Goal: Obtain resource: Download file/media

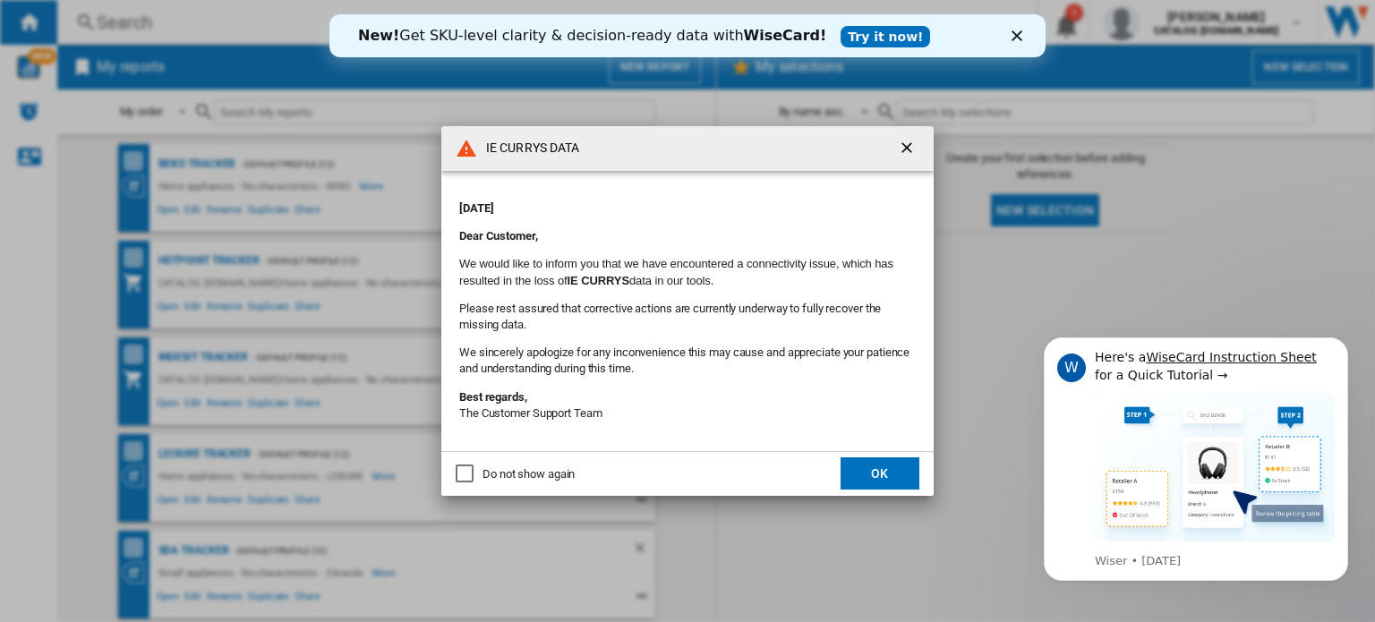
click at [881, 454] on md-dialog-actions "Do not show again OK" at bounding box center [687, 473] width 492 height 45
click at [883, 468] on button "OK" at bounding box center [880, 473] width 79 height 32
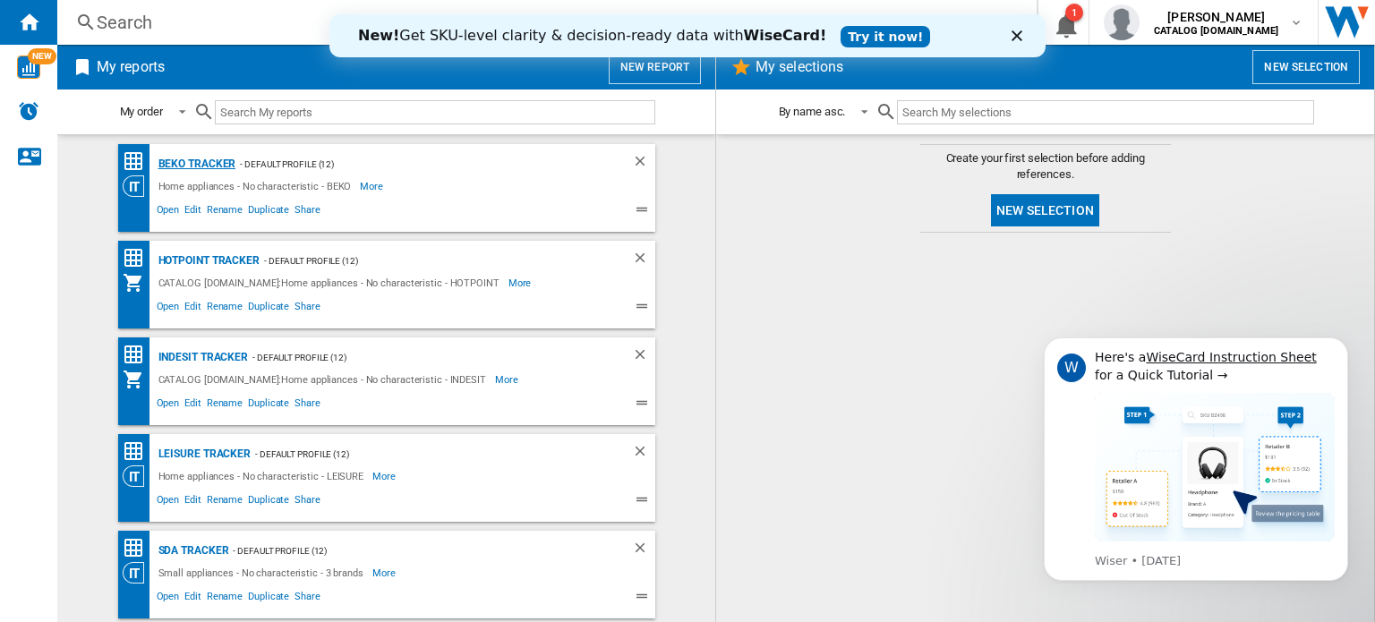
click at [203, 162] on div "BEKO Tracker" at bounding box center [195, 164] width 82 height 22
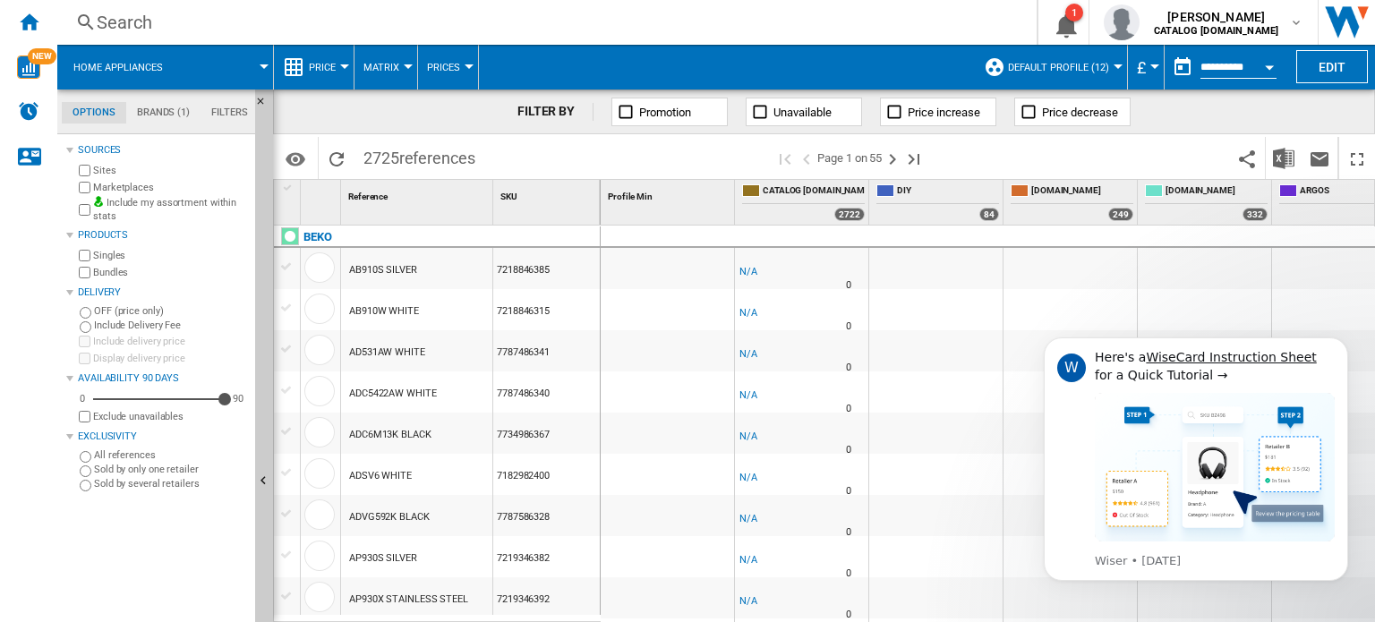
click at [1268, 68] on div "Open calendar" at bounding box center [1269, 67] width 9 height 4
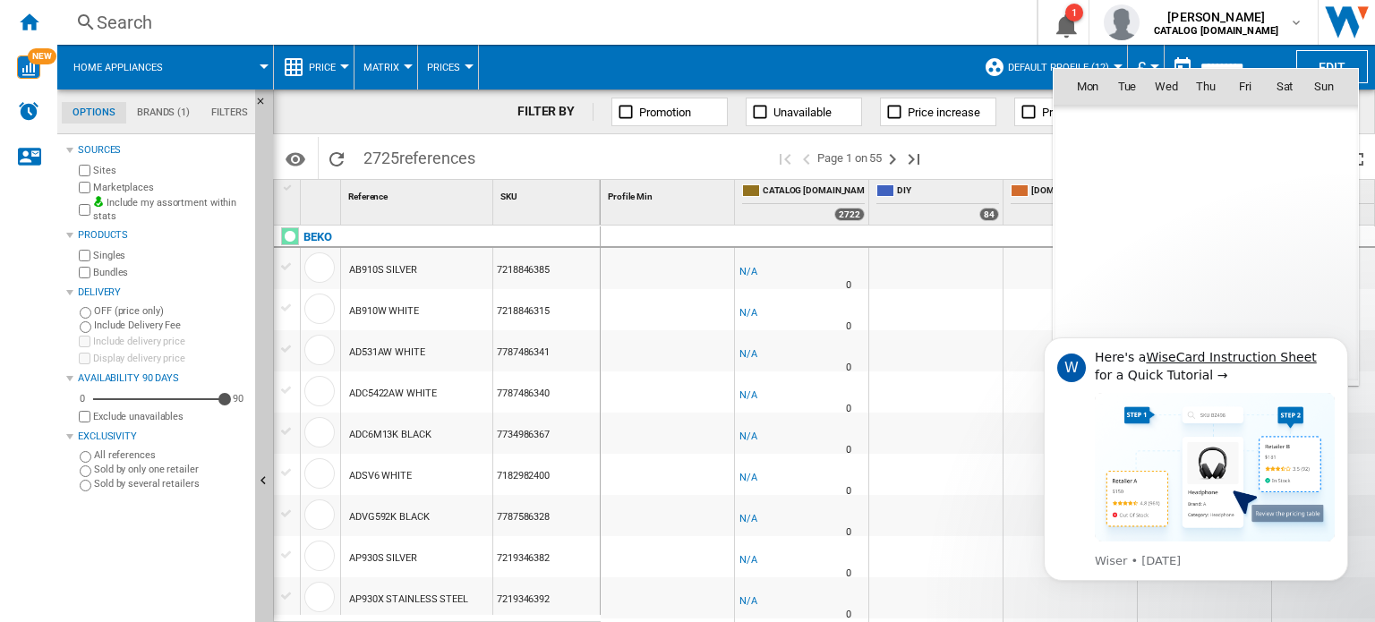
scroll to position [8541, 0]
click at [1218, 167] on span "2" at bounding box center [1206, 165] width 36 height 36
type input "**********"
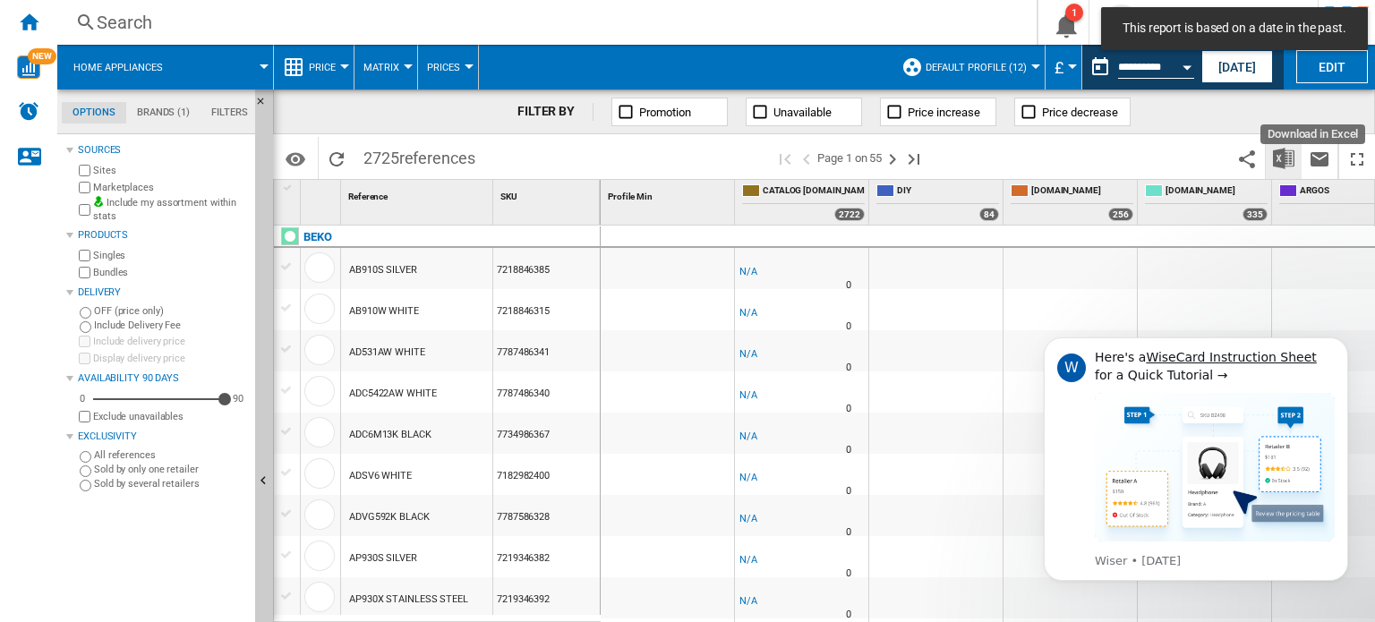
click at [1275, 167] on img "Download in Excel" at bounding box center [1283, 158] width 21 height 21
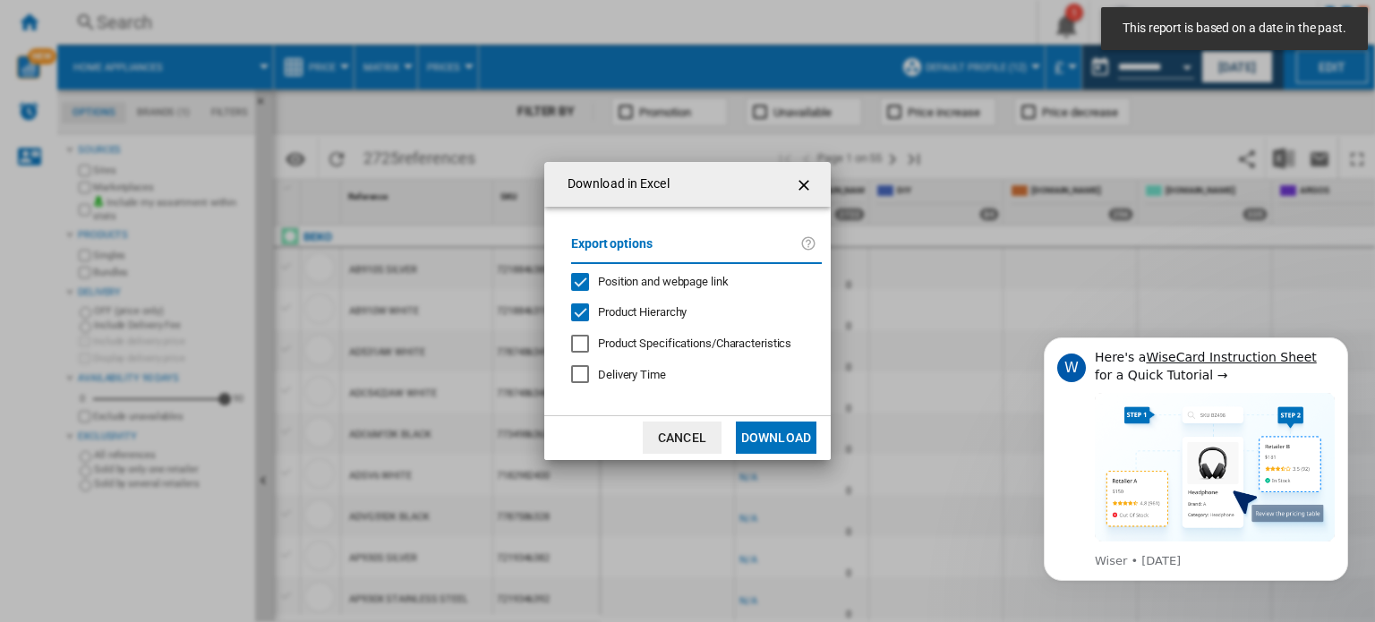
drag, startPoint x: 800, startPoint y: 428, endPoint x: 773, endPoint y: 429, distance: 27.8
click at [799, 428] on button "Download" at bounding box center [776, 438] width 81 height 32
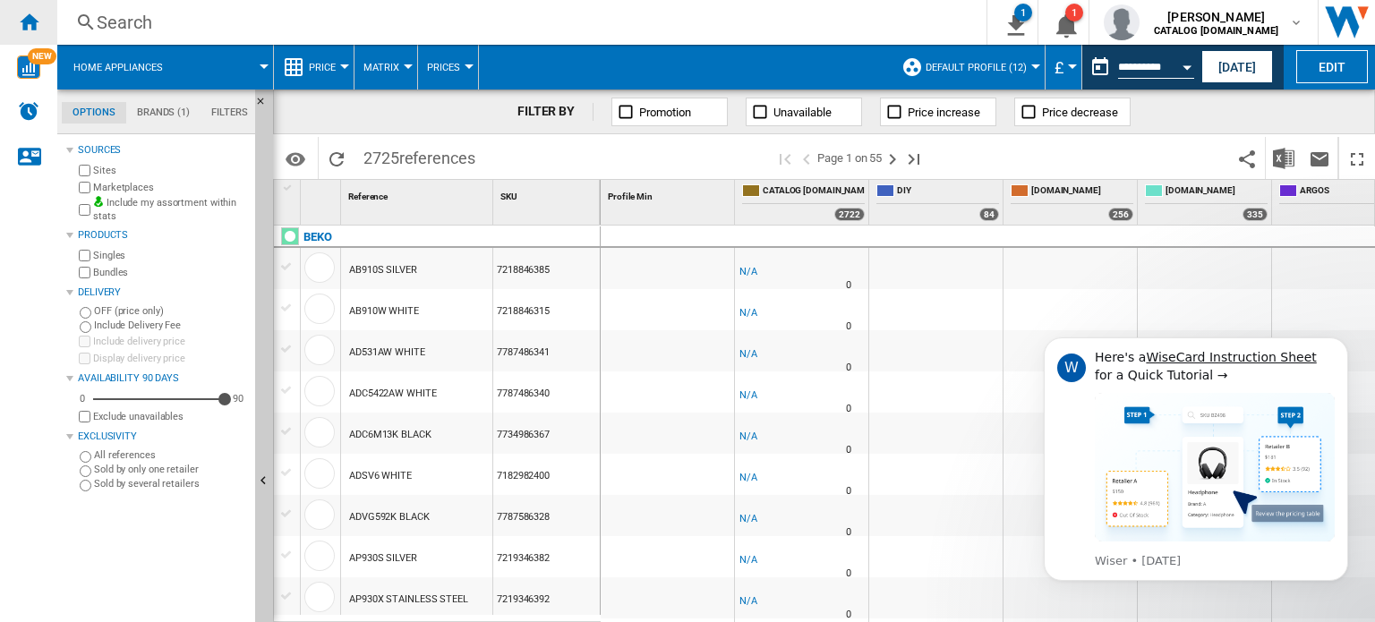
click at [28, 31] on ng-md-icon "Home" at bounding box center [28, 21] width 21 height 21
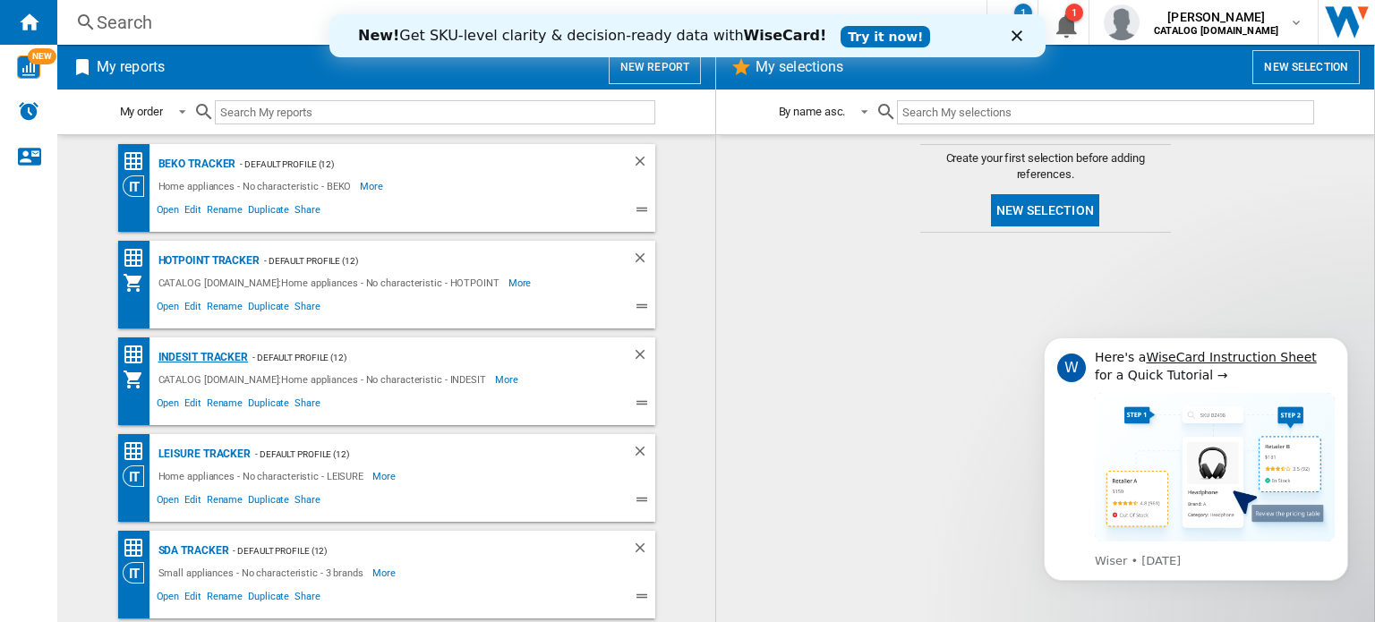
click at [218, 352] on div "Indesit Tracker" at bounding box center [201, 357] width 95 height 22
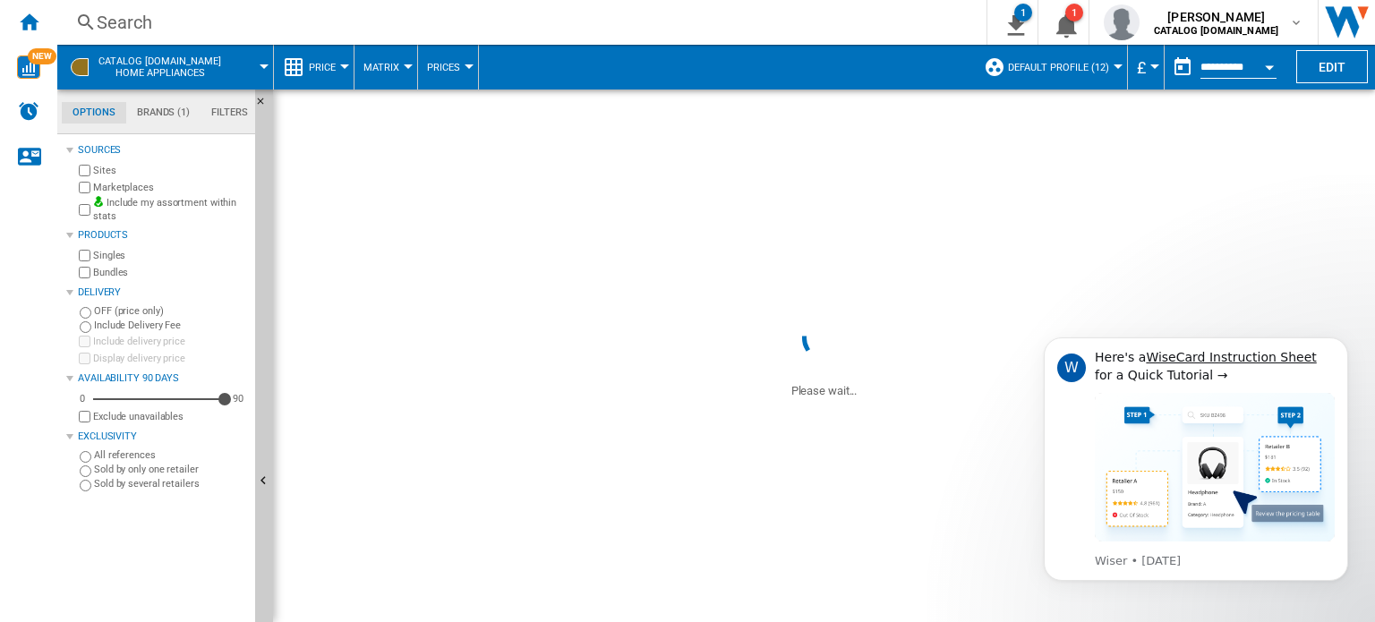
click at [1268, 65] on div "Open calendar" at bounding box center [1269, 67] width 9 height 4
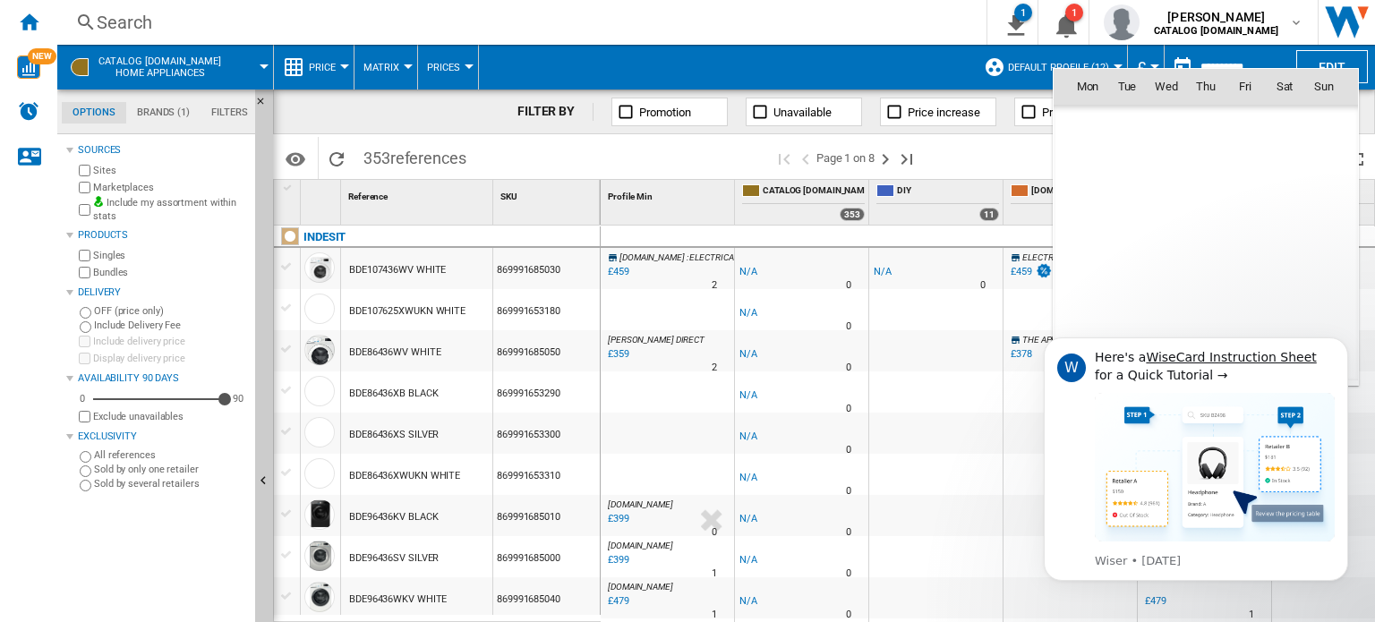
scroll to position [8541, 0]
click at [1204, 166] on span "2" at bounding box center [1206, 165] width 36 height 36
type input "**********"
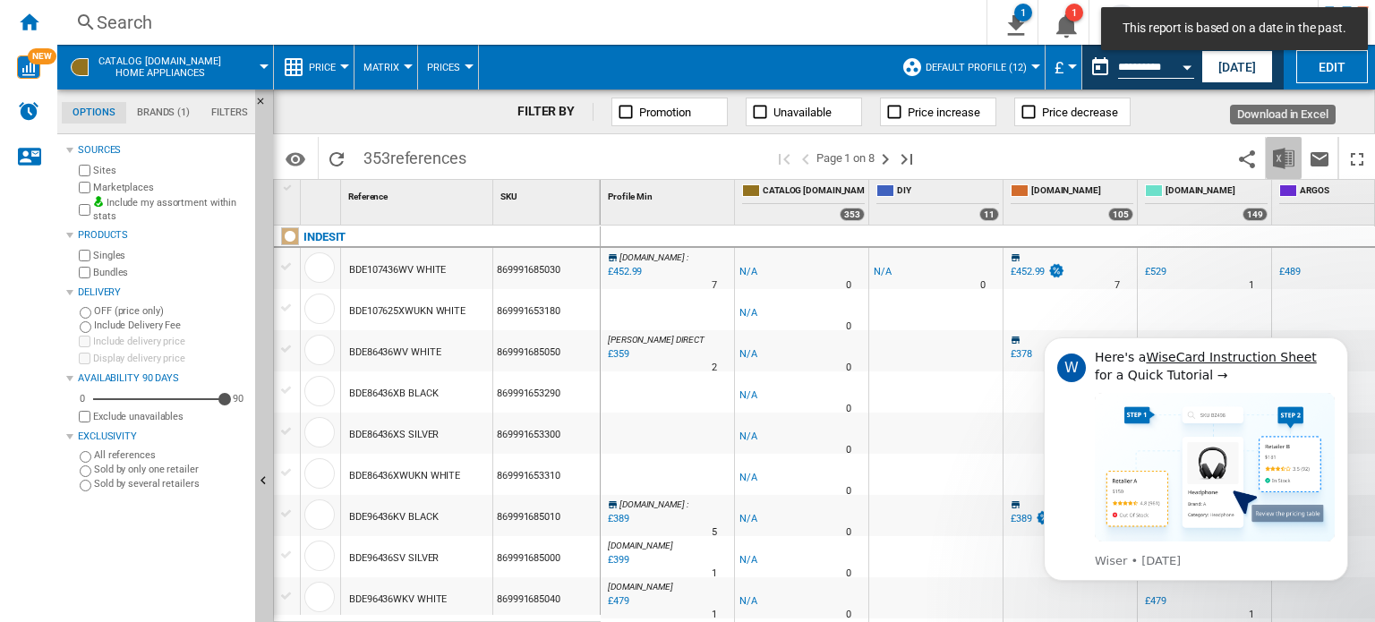
click at [1289, 160] on img "Download in Excel" at bounding box center [1283, 158] width 21 height 21
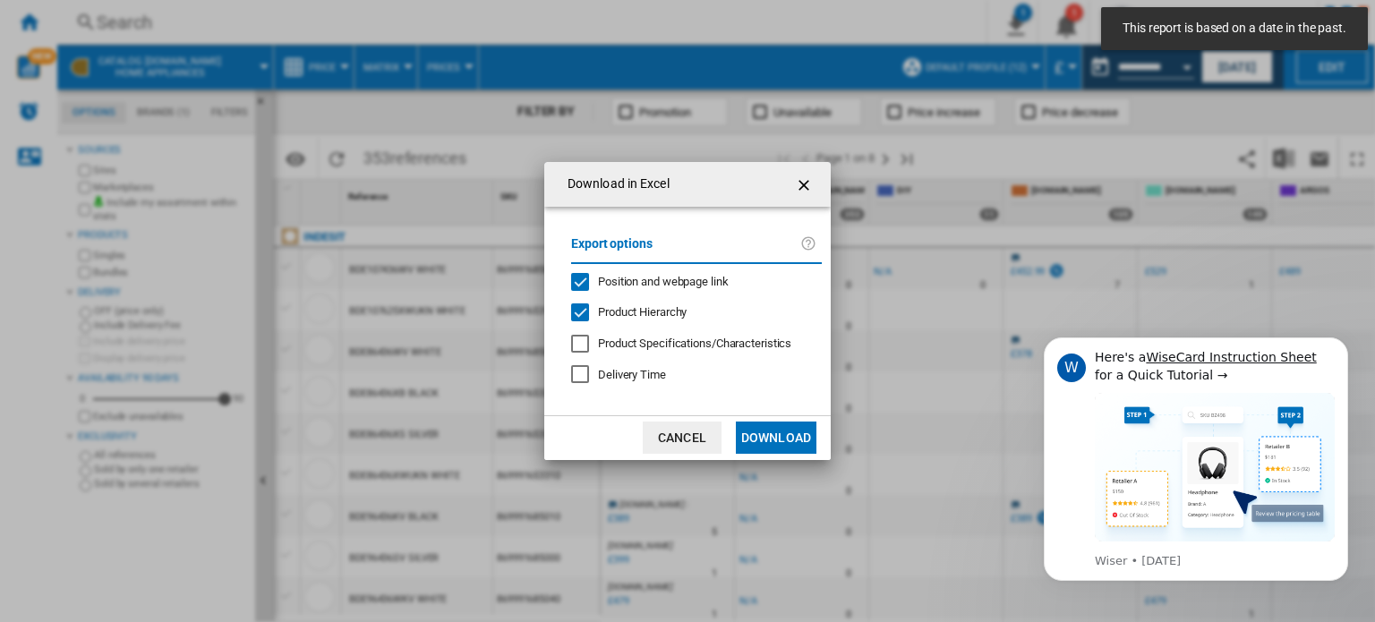
click at [770, 443] on button "Download" at bounding box center [776, 438] width 81 height 32
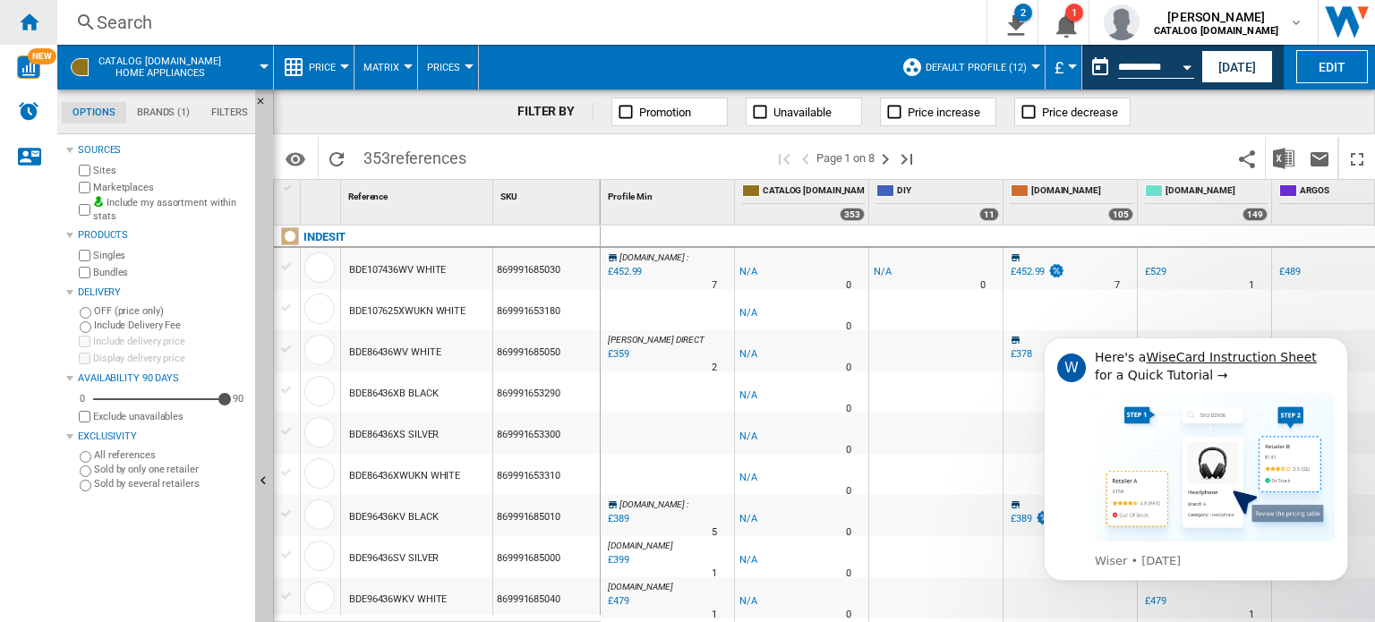
click at [46, 26] on div "Home" at bounding box center [28, 22] width 57 height 45
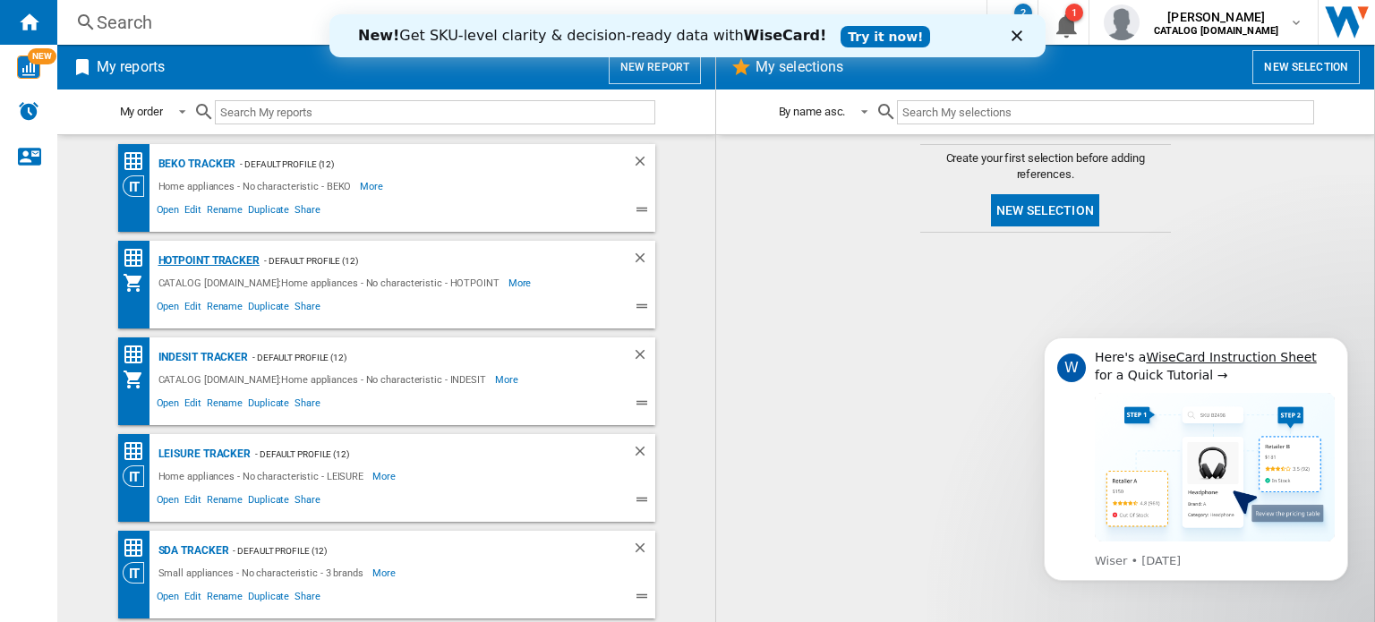
click at [215, 256] on div "Hotpoint Tracker" at bounding box center [207, 261] width 106 height 22
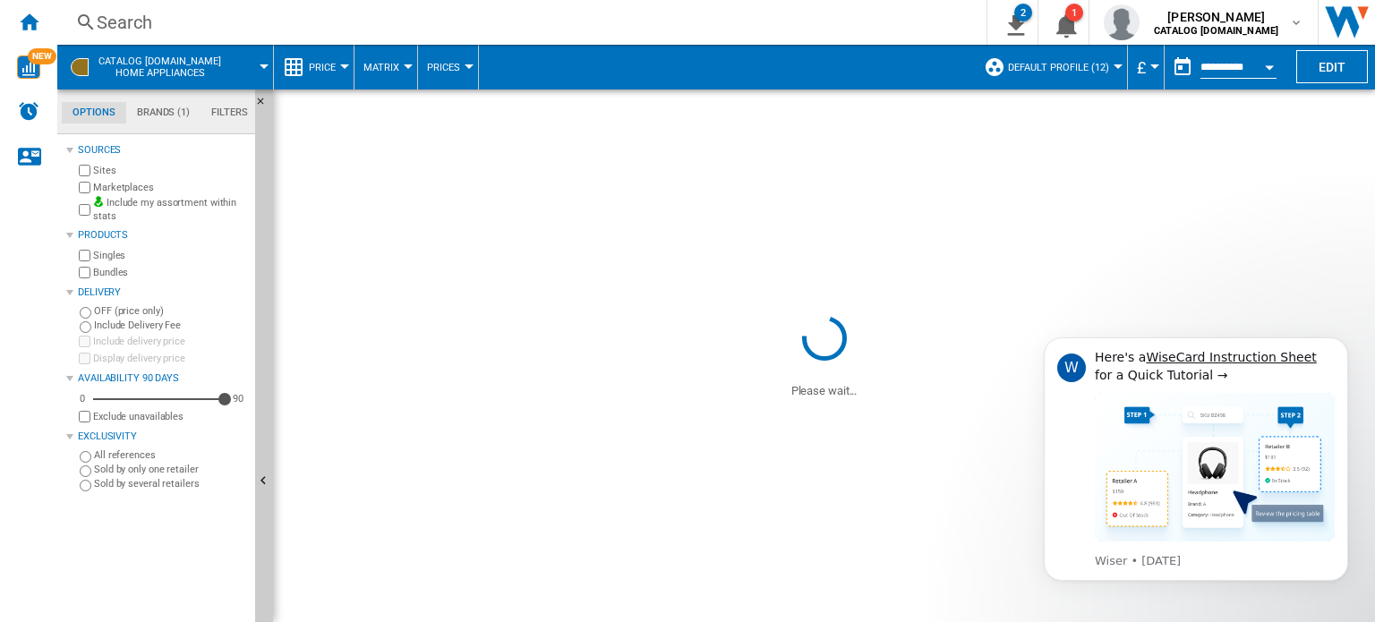
click at [1270, 64] on button "Open calendar" at bounding box center [1269, 64] width 32 height 32
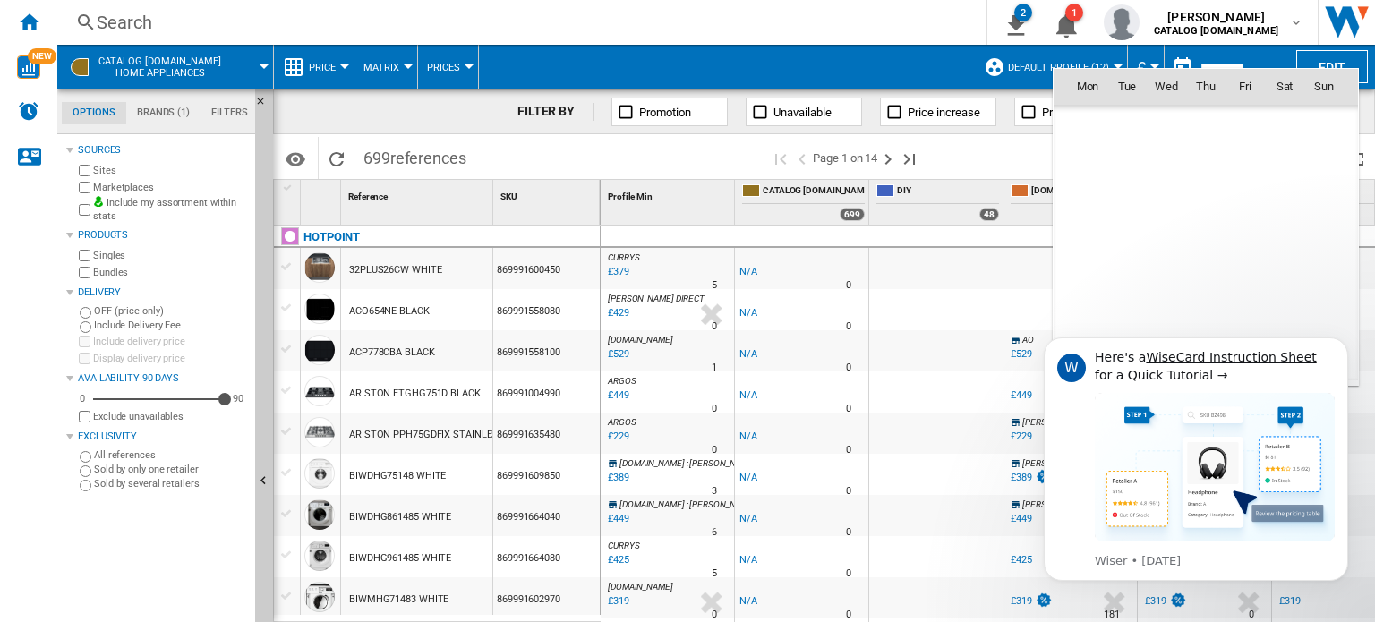
scroll to position [8541, 0]
click at [1213, 158] on span "2" at bounding box center [1206, 165] width 36 height 36
type input "**********"
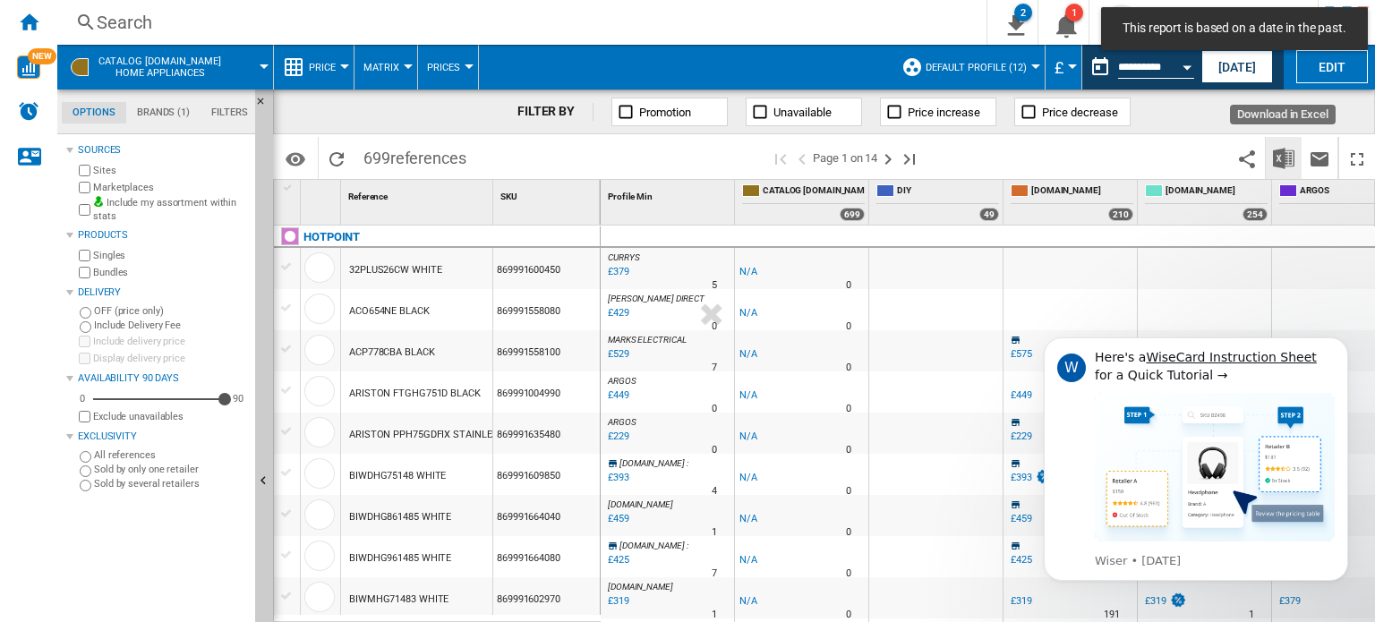
click at [1290, 164] on img "Download in Excel" at bounding box center [1283, 158] width 21 height 21
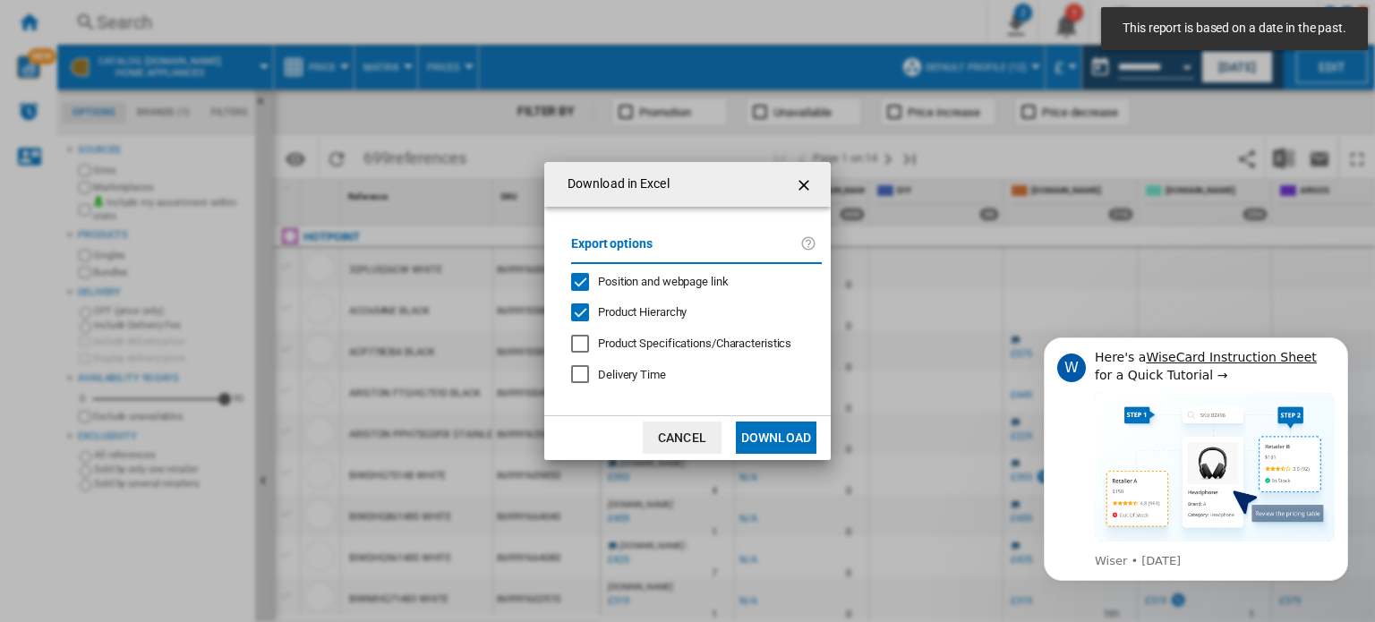
click at [766, 437] on button "Download" at bounding box center [776, 438] width 81 height 32
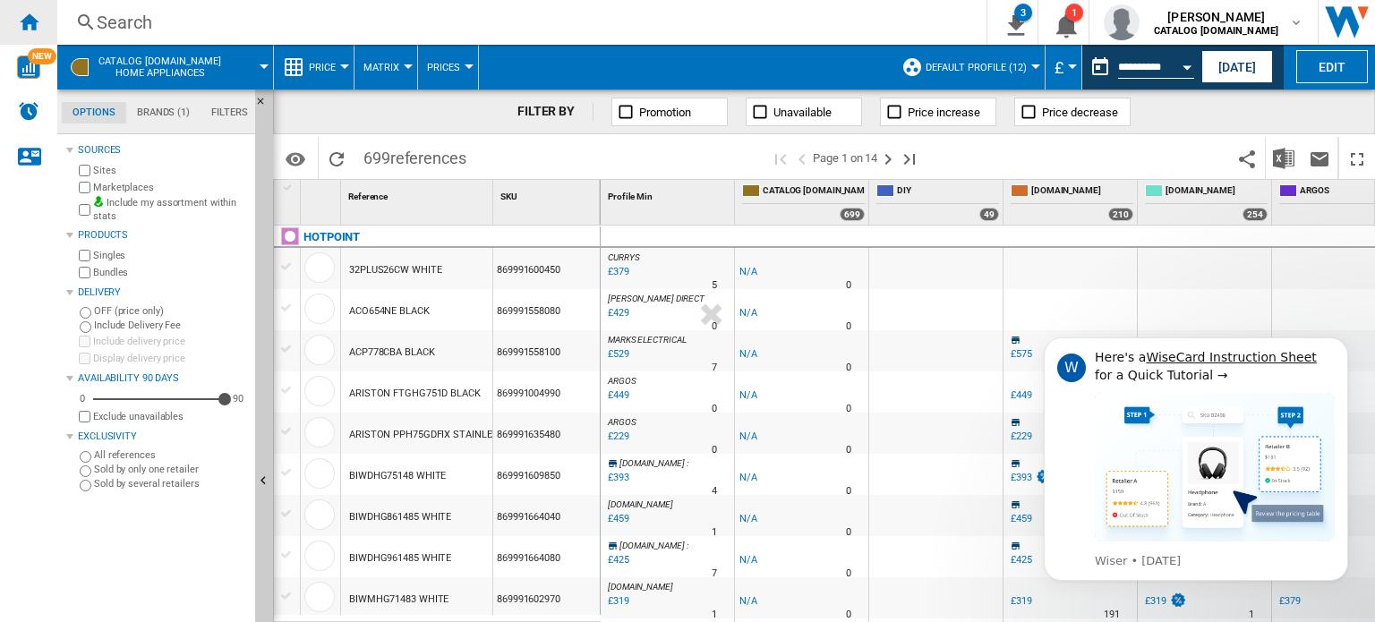
click at [38, 24] on ng-md-icon "Home" at bounding box center [28, 21] width 21 height 21
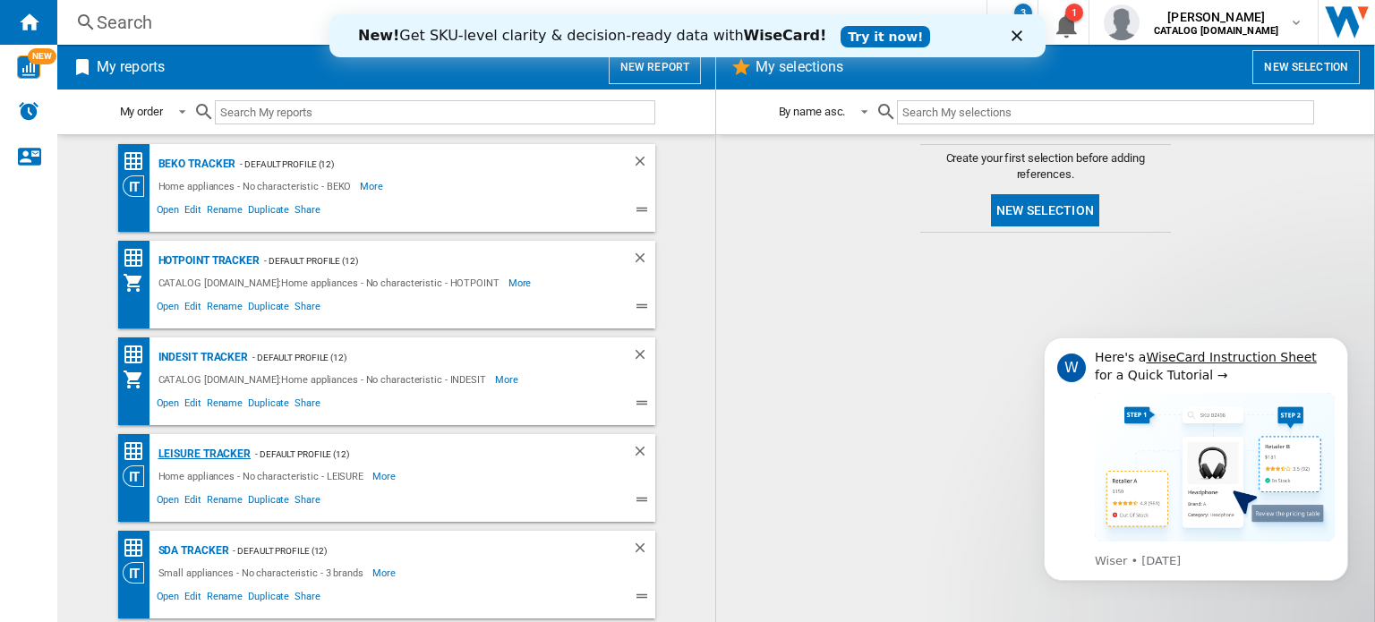
click at [190, 448] on div "LEISURE Tracker" at bounding box center [203, 454] width 98 height 22
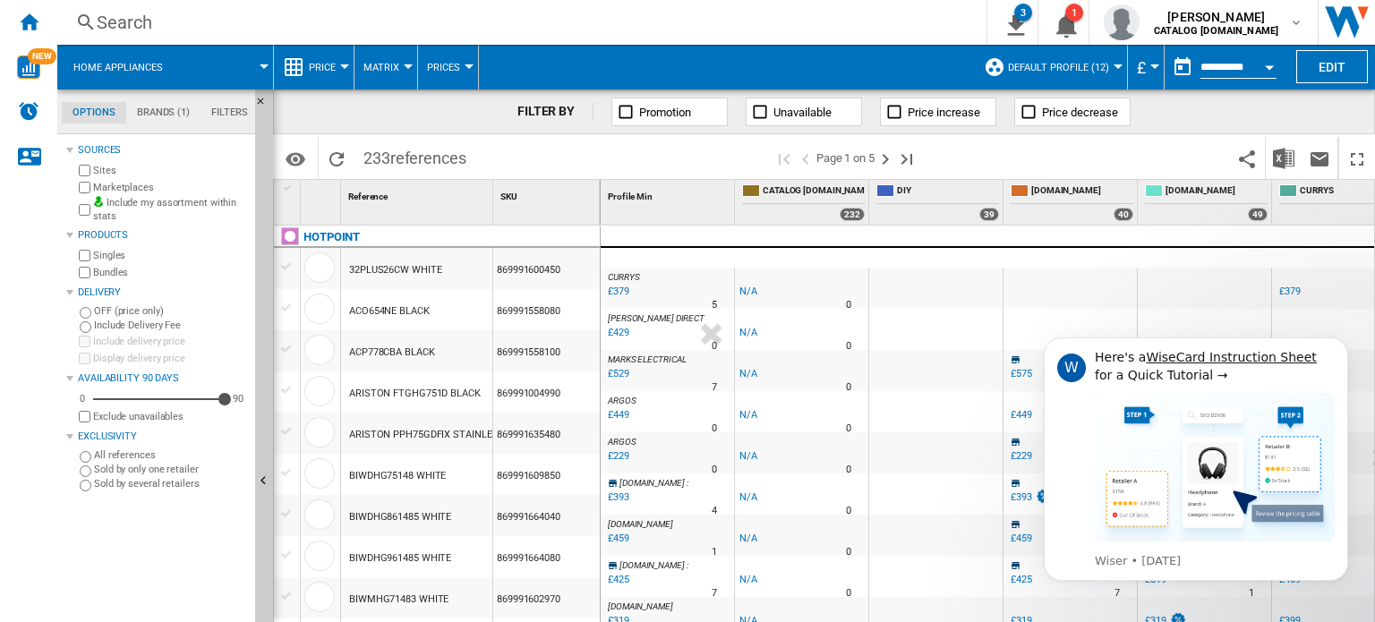
click at [1270, 65] on div "Open calendar" at bounding box center [1269, 67] width 9 height 4
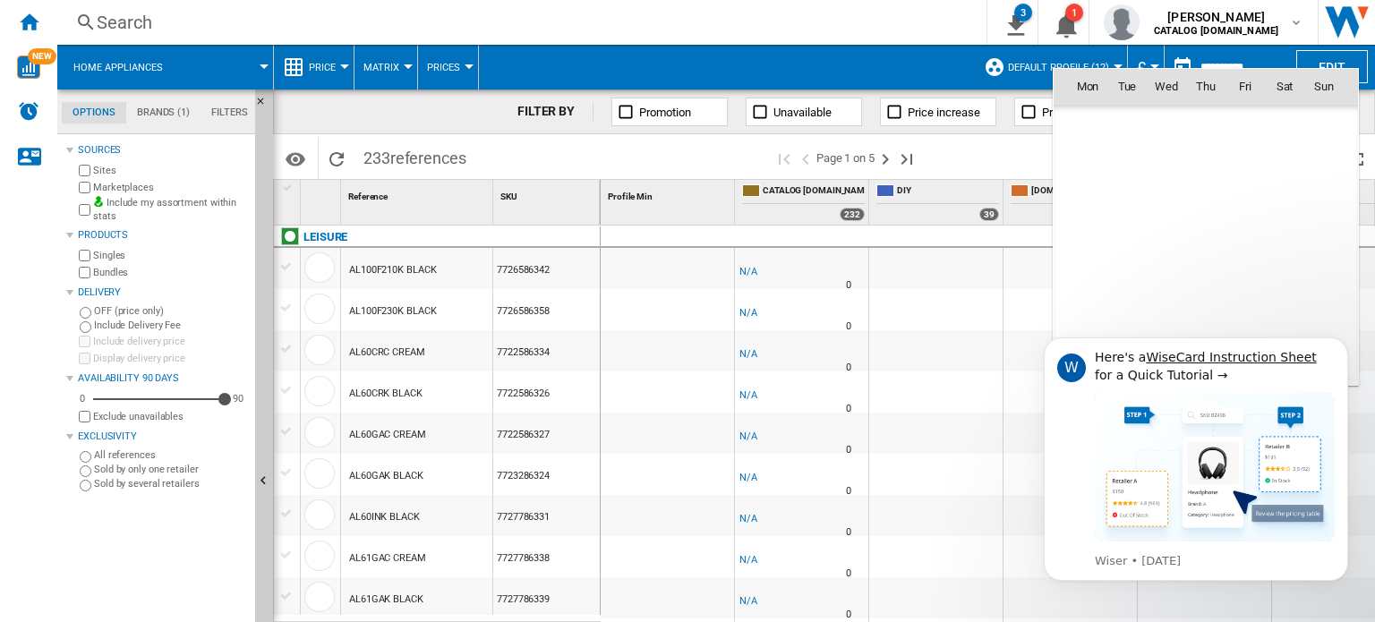
scroll to position [8541, 0]
click at [1204, 163] on span "2" at bounding box center [1206, 165] width 36 height 36
type input "**********"
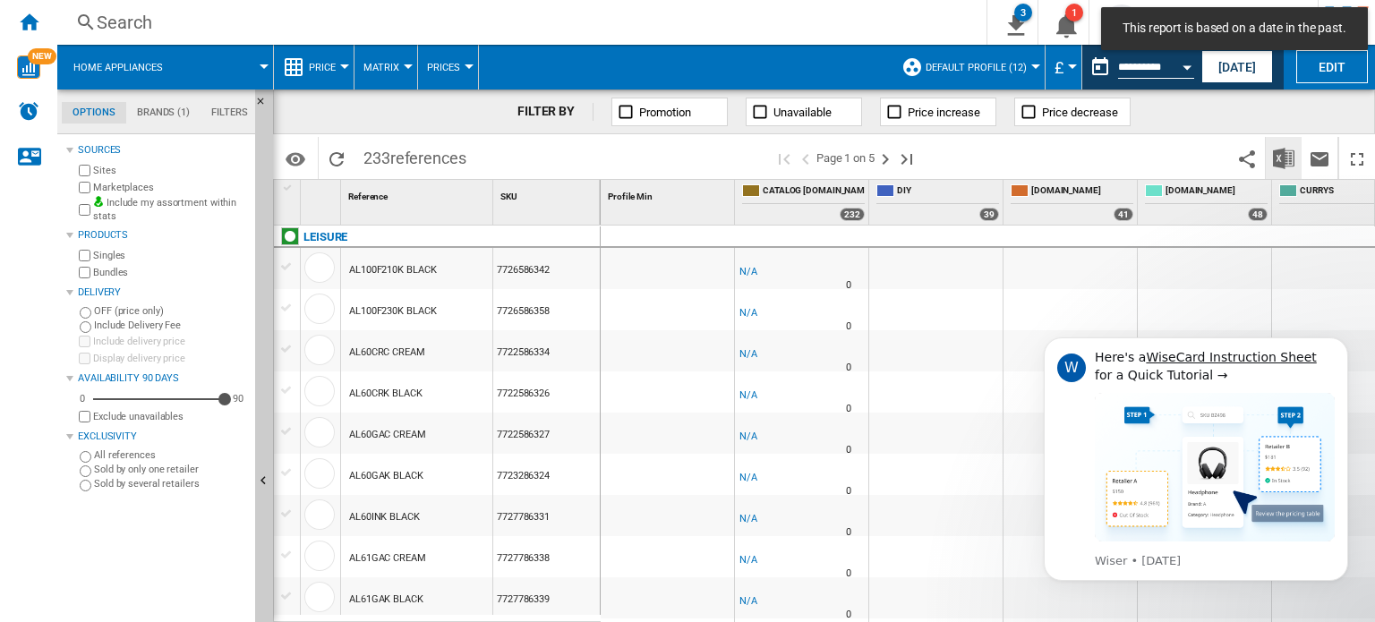
click at [1283, 160] on img "Download in Excel" at bounding box center [1283, 158] width 21 height 21
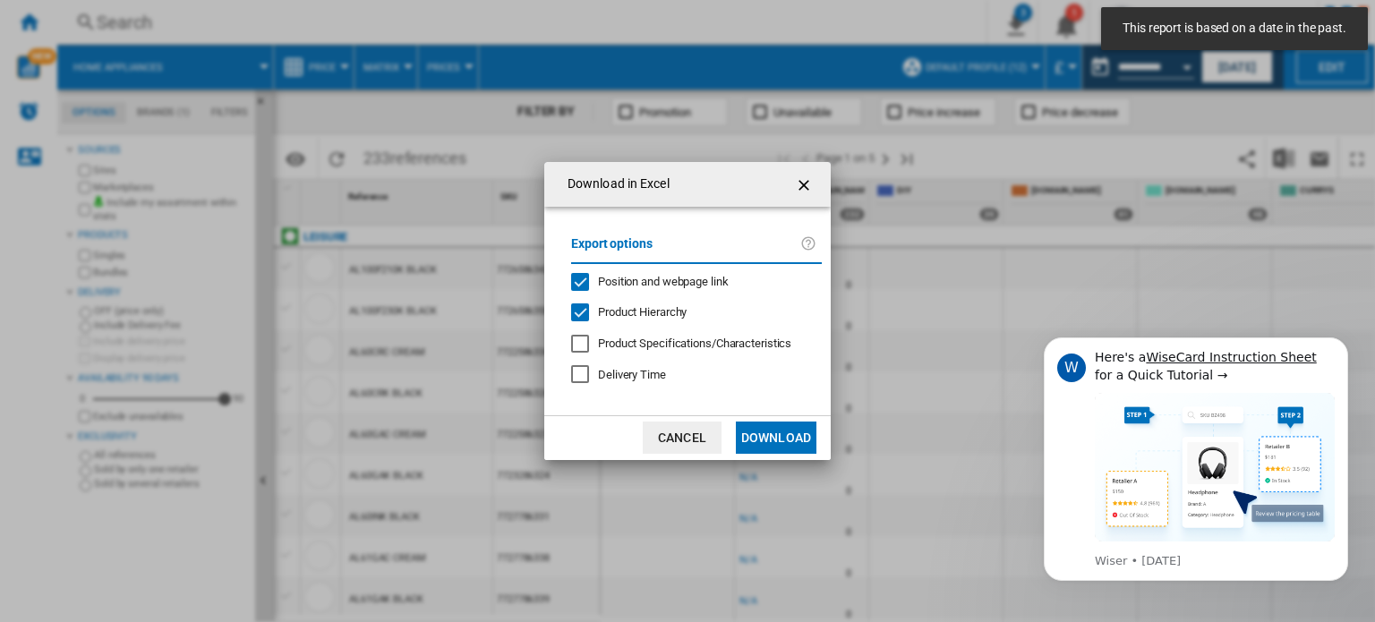
click at [783, 443] on button "Download" at bounding box center [776, 438] width 81 height 32
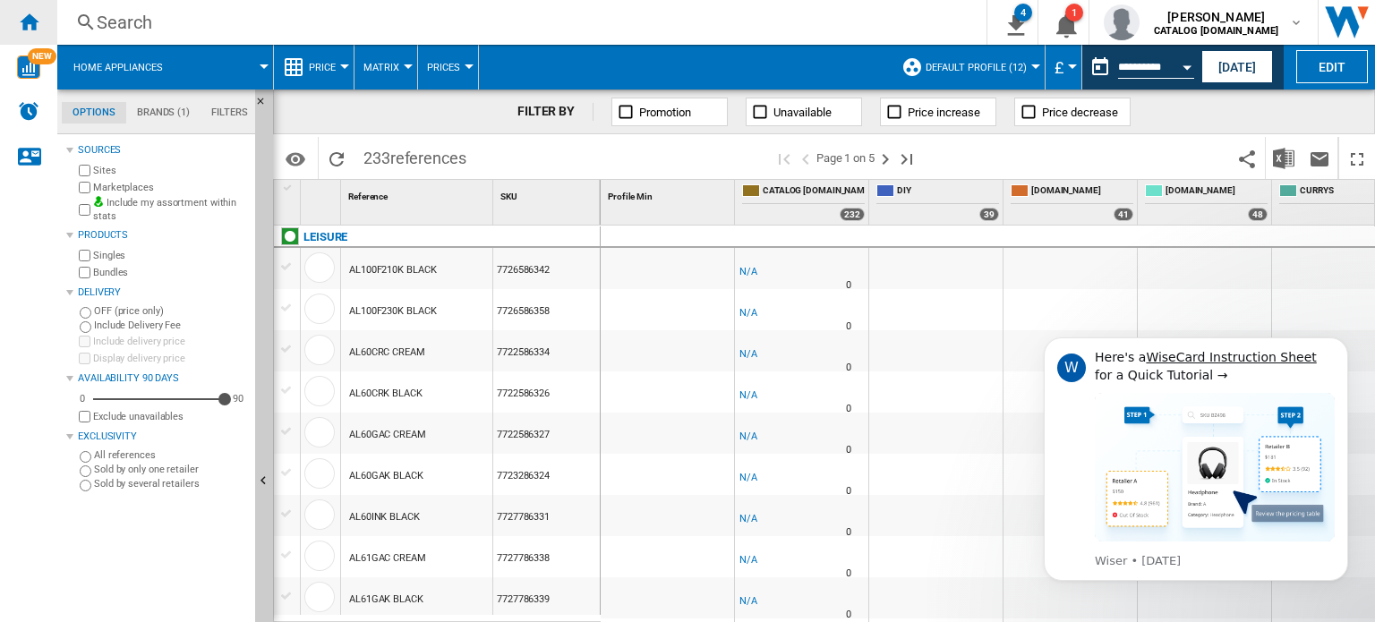
click at [25, 23] on ng-md-icon "Home" at bounding box center [28, 21] width 21 height 21
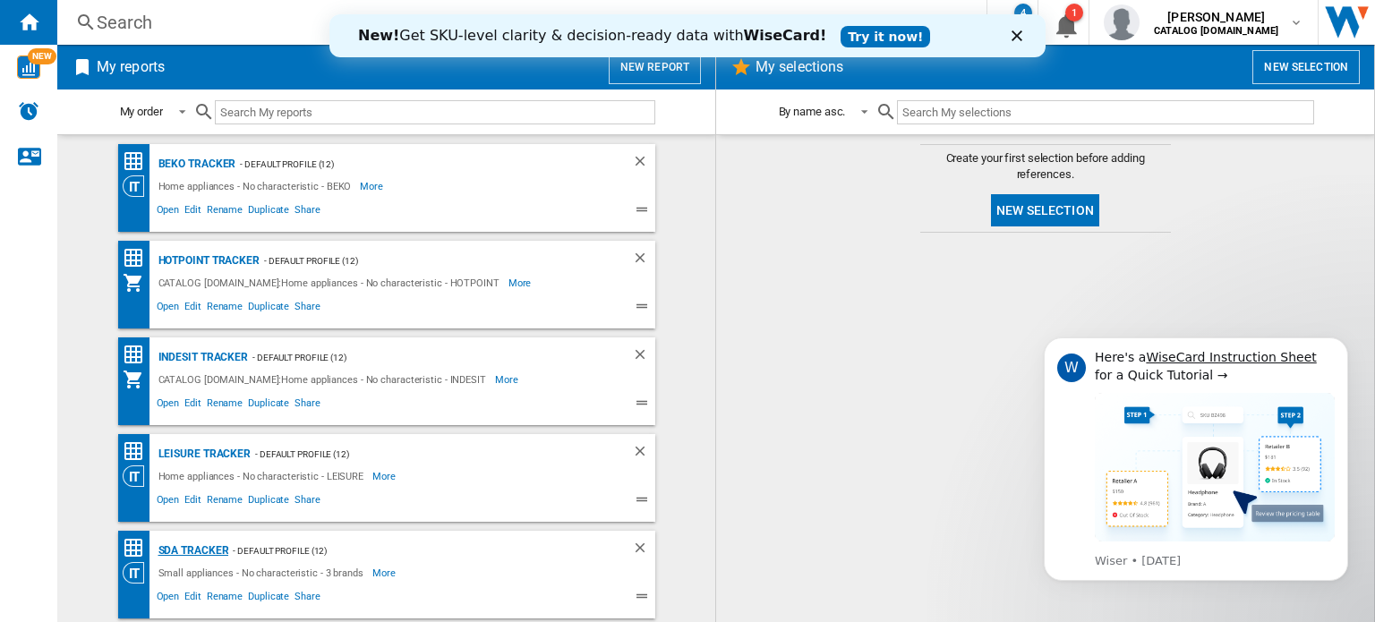
click at [188, 551] on div "SDA Tracker" at bounding box center [191, 551] width 75 height 22
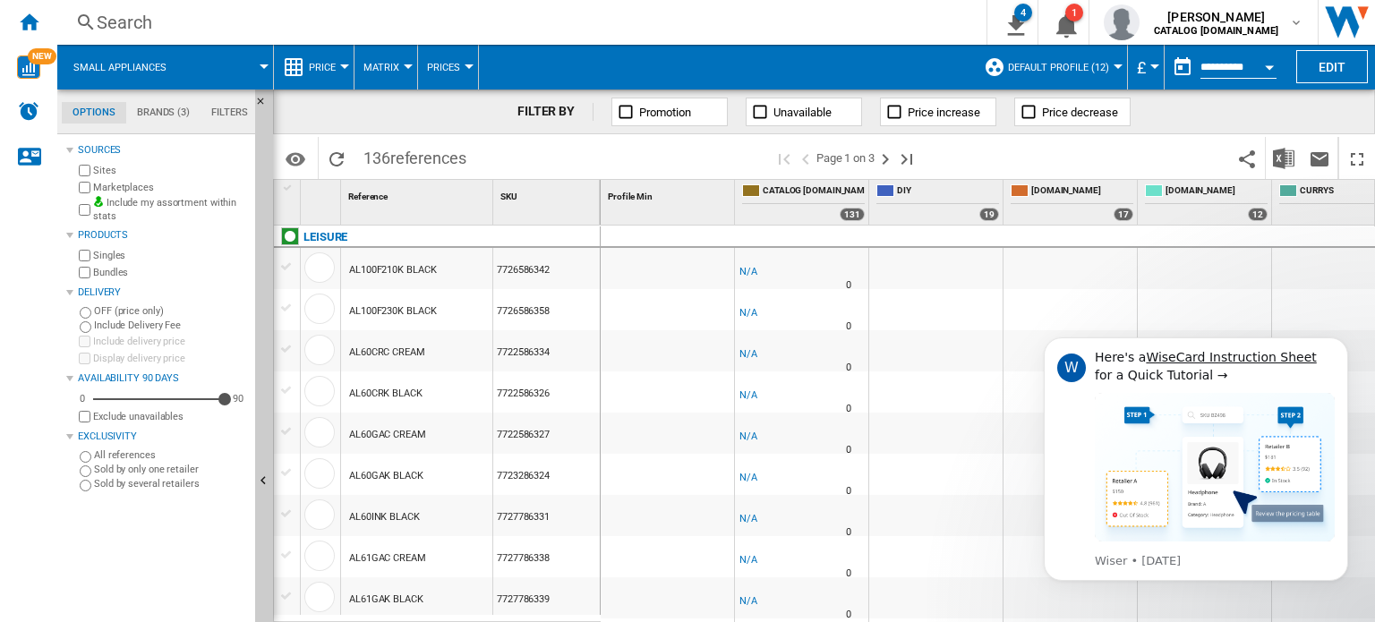
click at [1257, 64] on button "Open calendar" at bounding box center [1269, 64] width 32 height 32
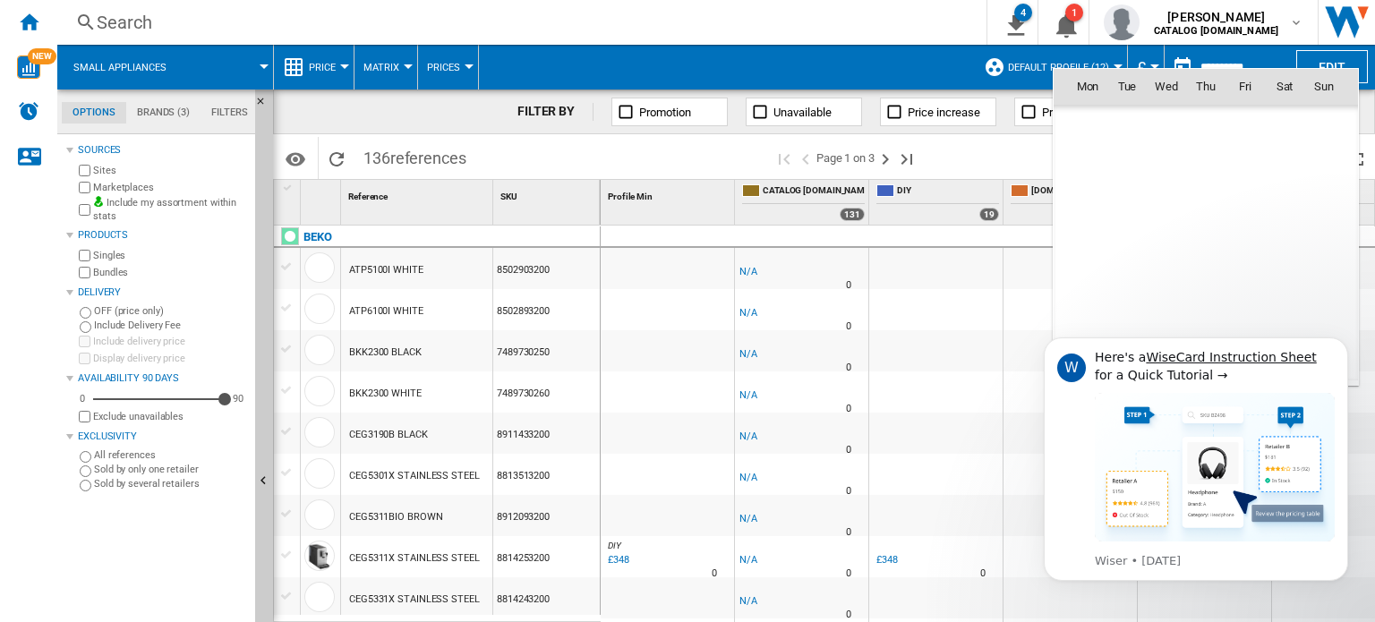
scroll to position [8541, 0]
click at [1201, 165] on span "2" at bounding box center [1206, 165] width 36 height 36
type input "**********"
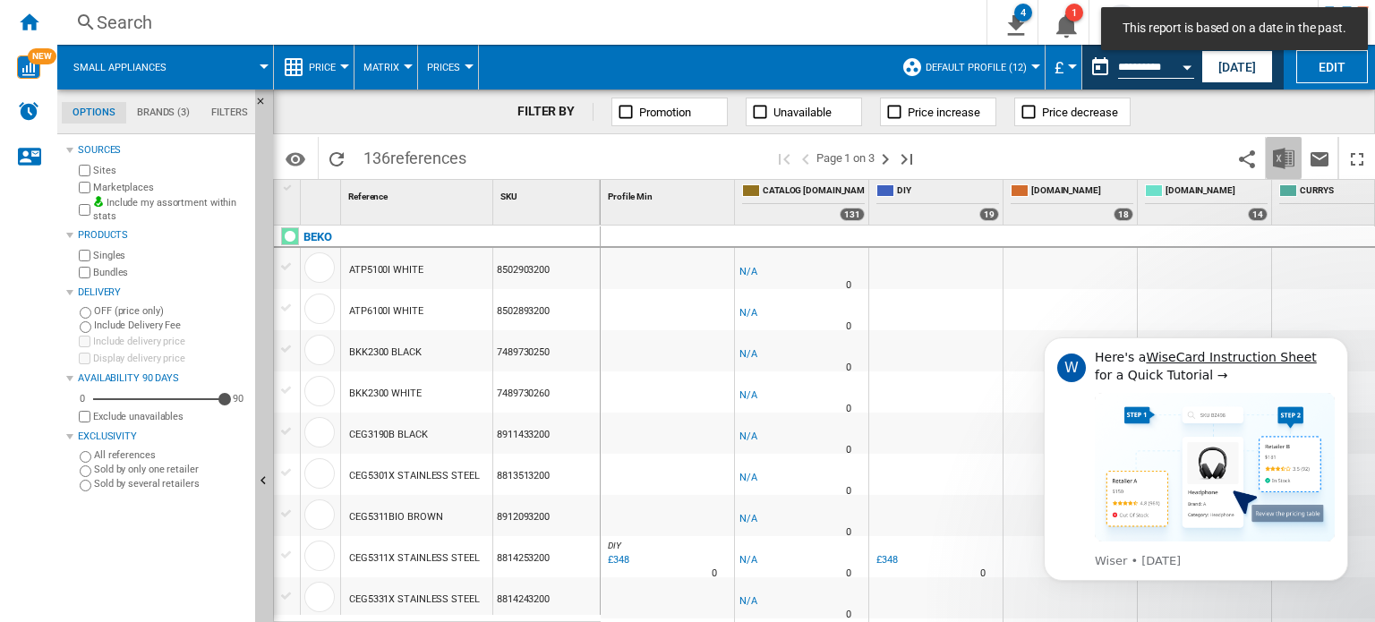
click at [1273, 163] on img "Download in Excel" at bounding box center [1283, 158] width 21 height 21
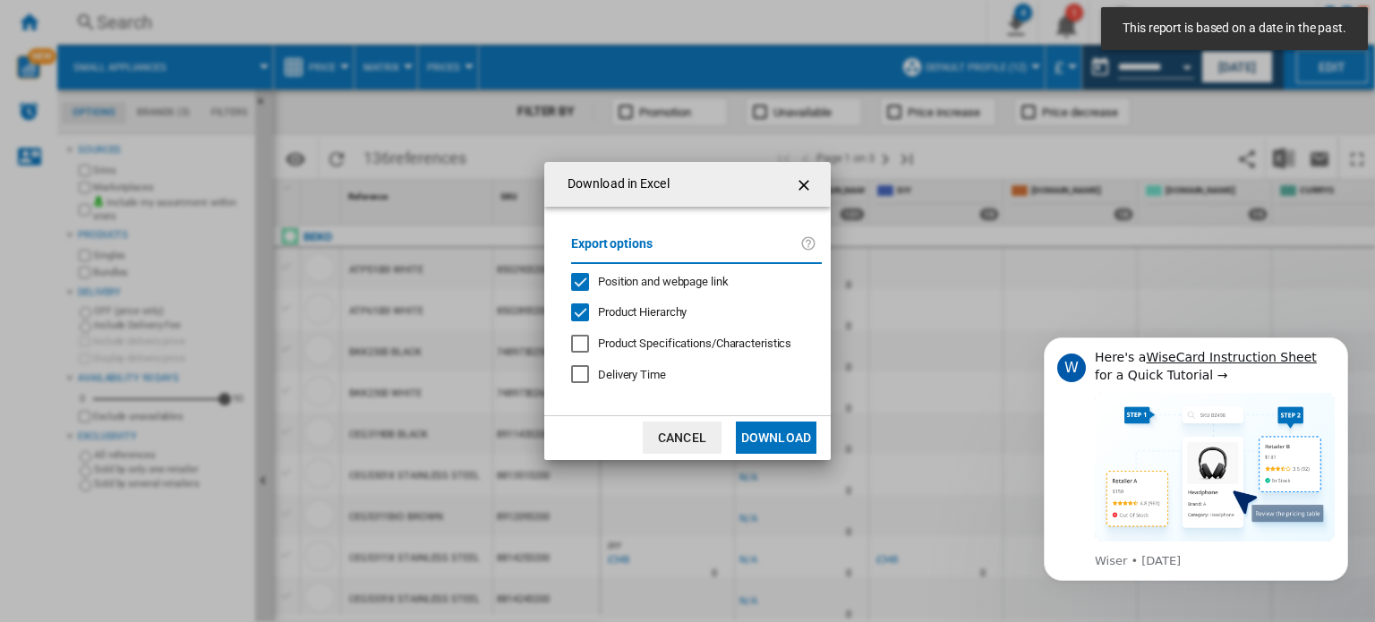
click at [766, 437] on button "Download" at bounding box center [776, 438] width 81 height 32
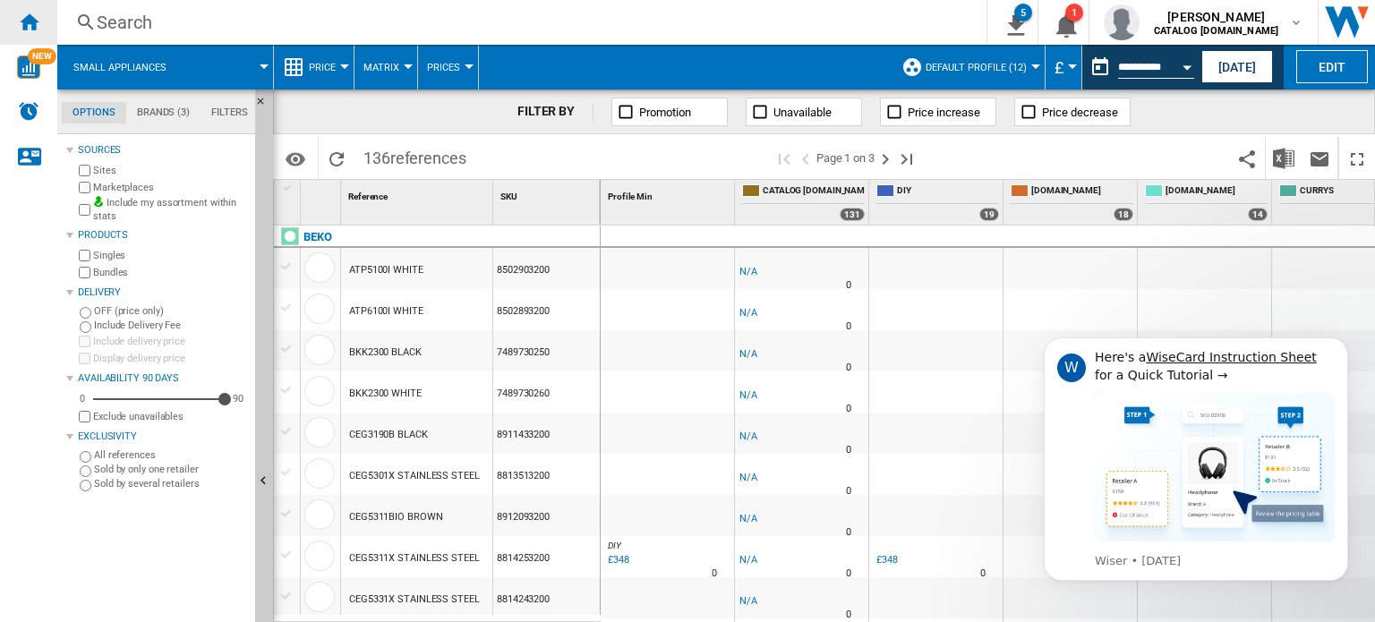
click at [36, 20] on ng-md-icon "Home" at bounding box center [28, 21] width 21 height 21
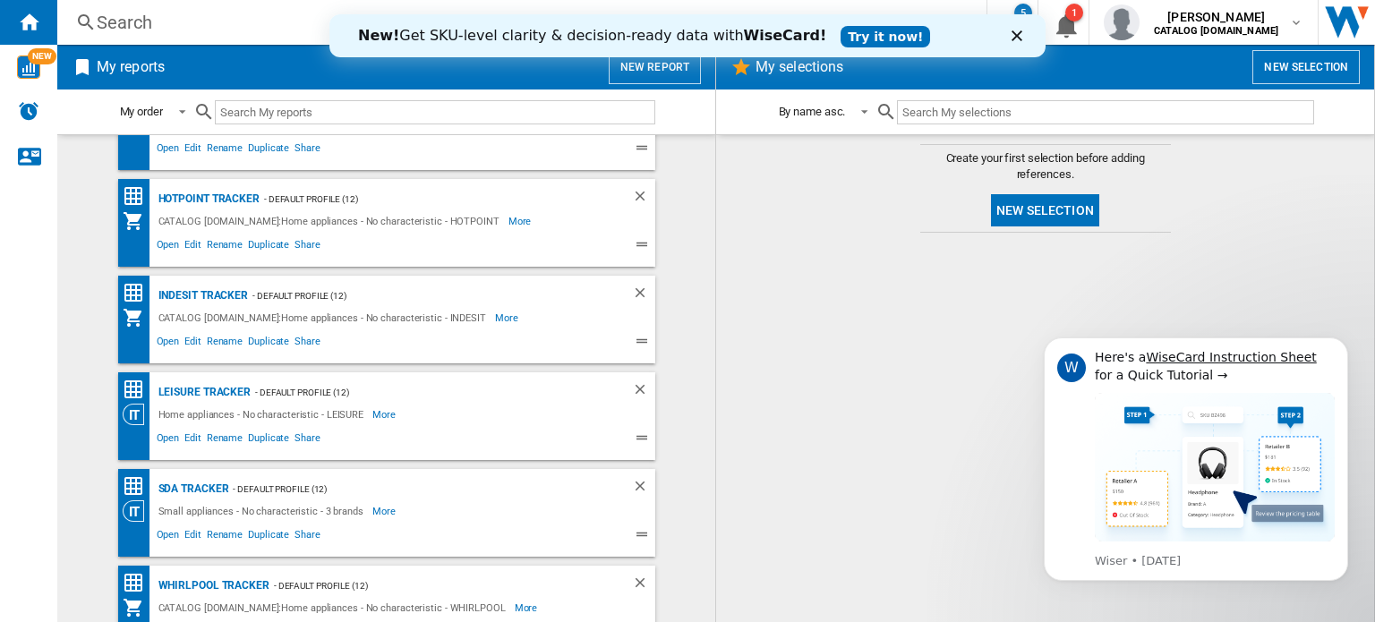
scroll to position [286, 0]
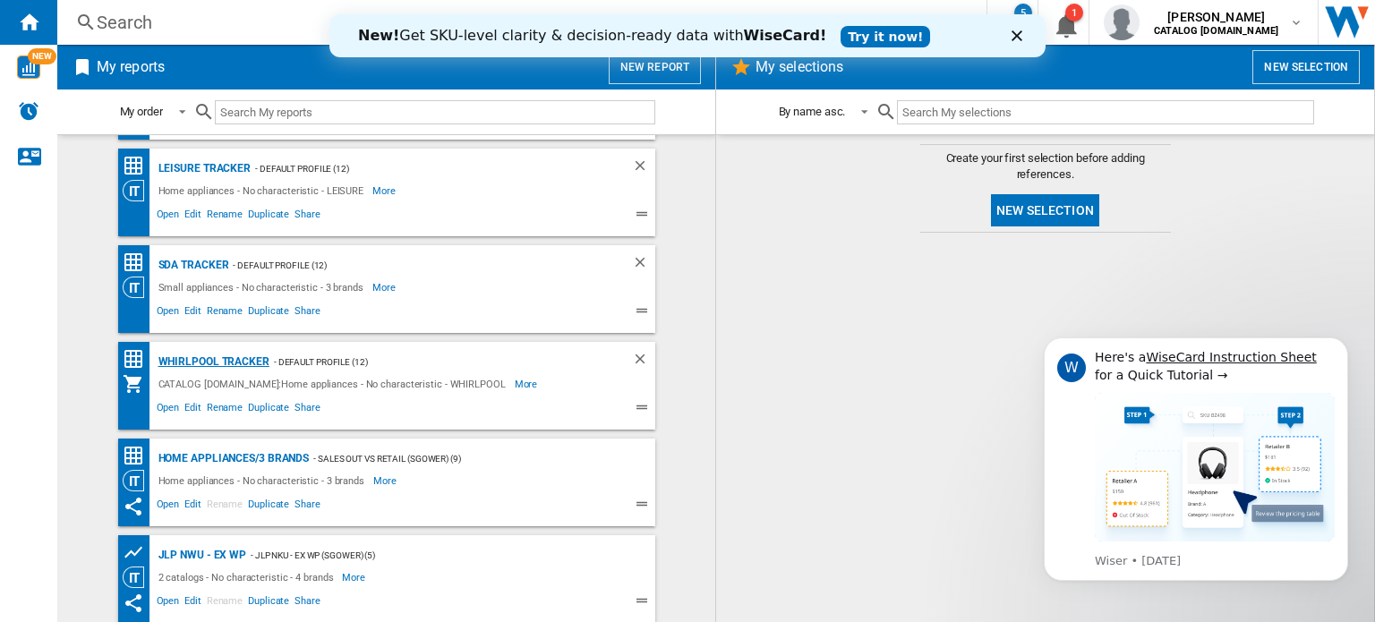
click at [242, 356] on div "Whirlpool Tracker" at bounding box center [211, 362] width 115 height 22
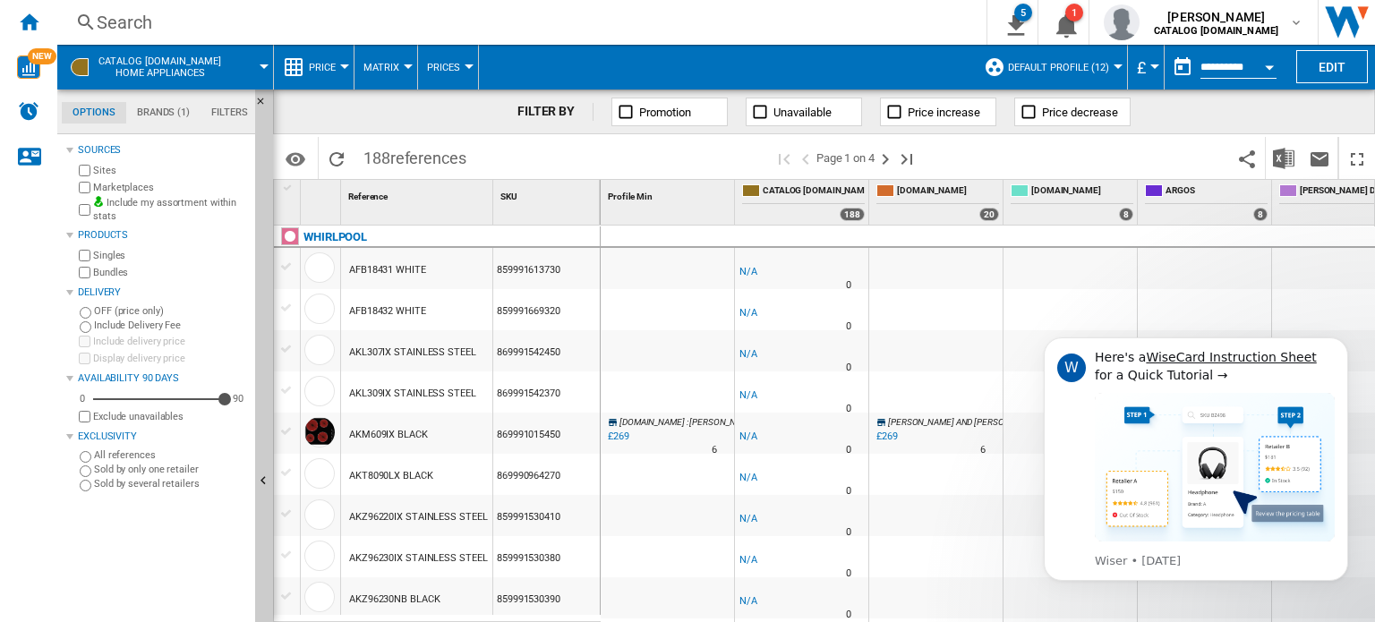
click at [1264, 68] on button "Open calendar" at bounding box center [1269, 64] width 32 height 32
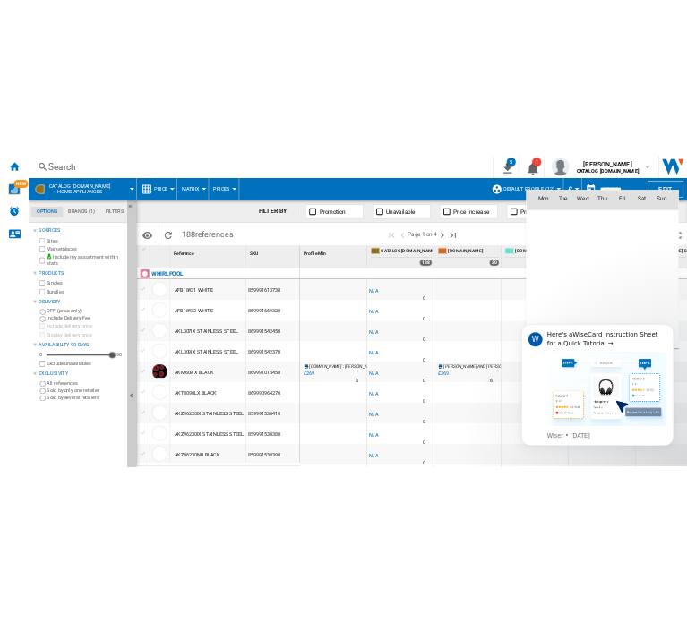
scroll to position [8541, 0]
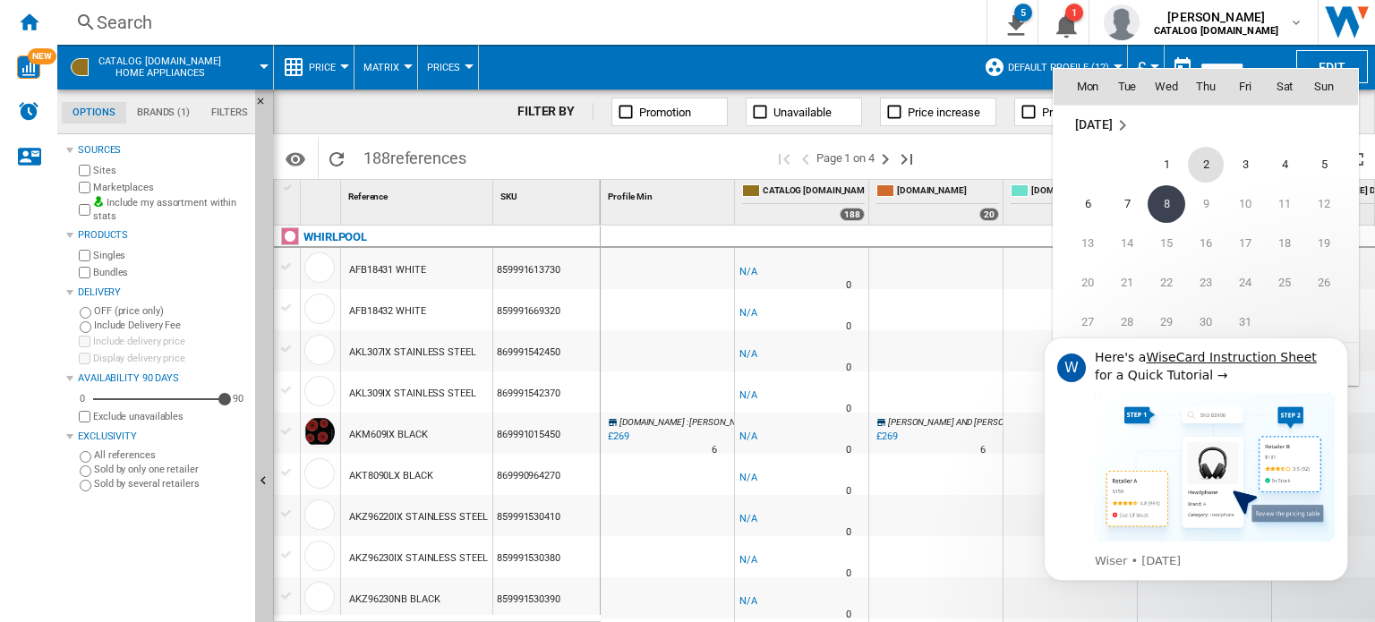
click at [1208, 172] on span "2" at bounding box center [1206, 165] width 36 height 36
type input "**********"
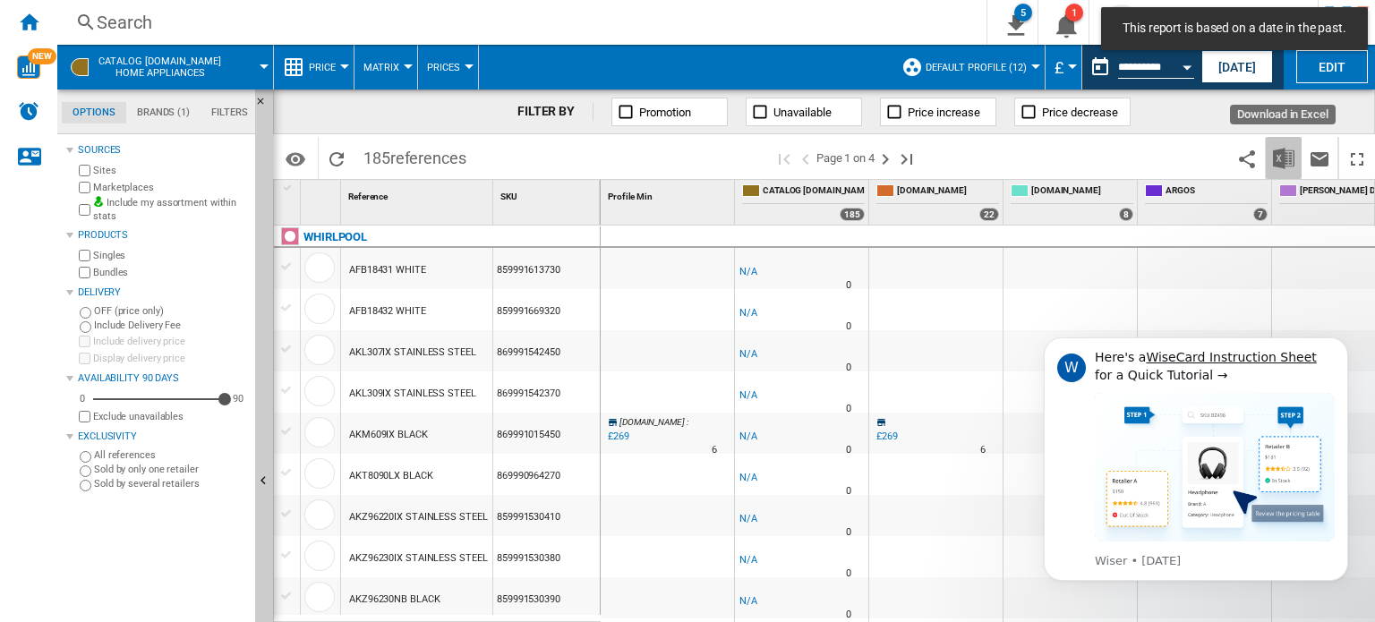
click at [1280, 157] on img "Download in Excel" at bounding box center [1283, 158] width 21 height 21
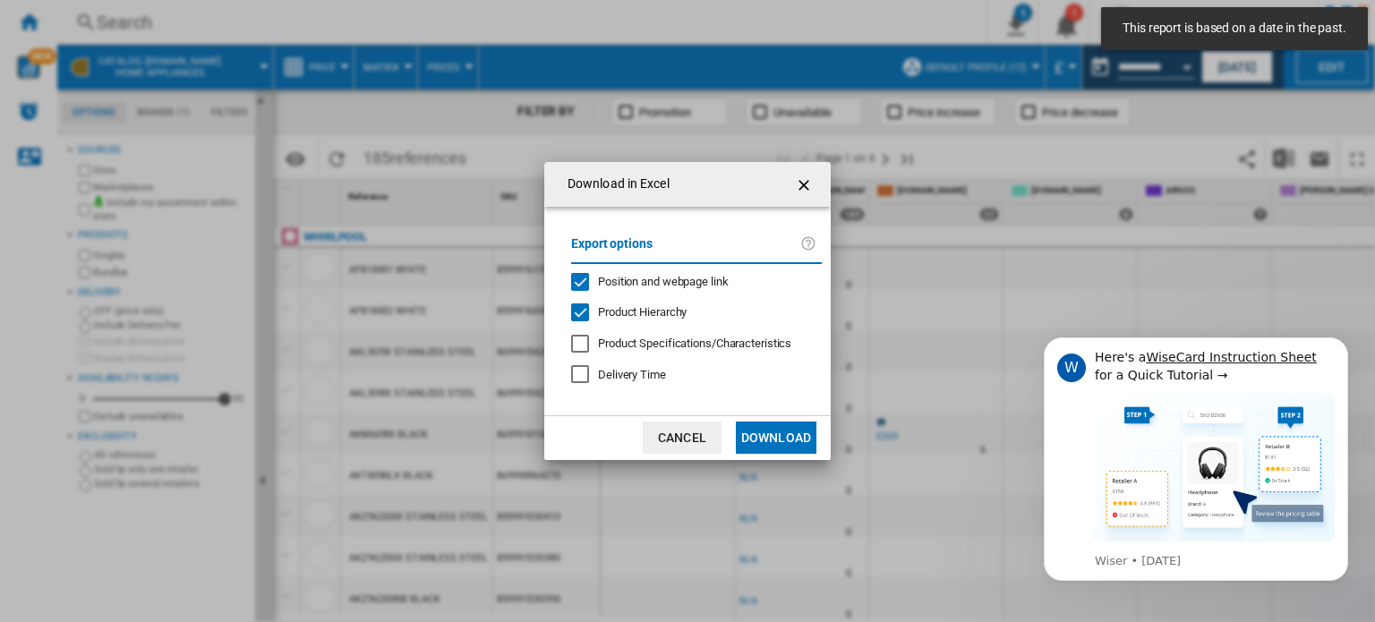
click at [781, 407] on md-dialog-content "Export options Position and webpage link Product Hierarchy Product Specificatio…" at bounding box center [687, 311] width 286 height 209
click at [787, 434] on button "Download" at bounding box center [776, 438] width 81 height 32
